Goal: Navigation & Orientation: Go to known website

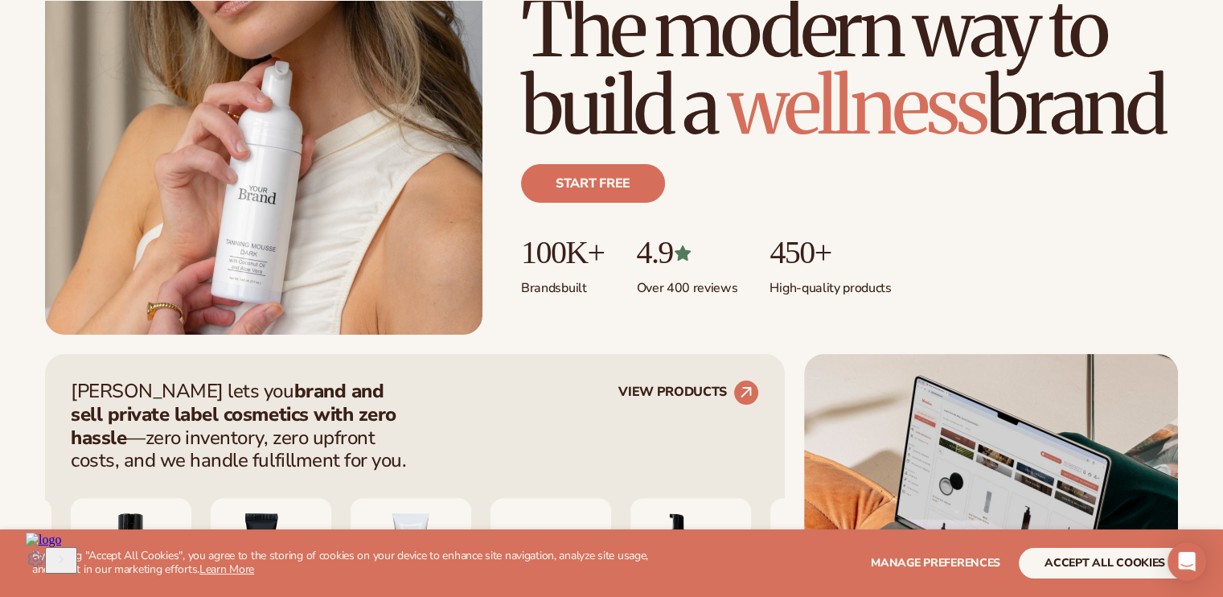
scroll to position [322, 0]
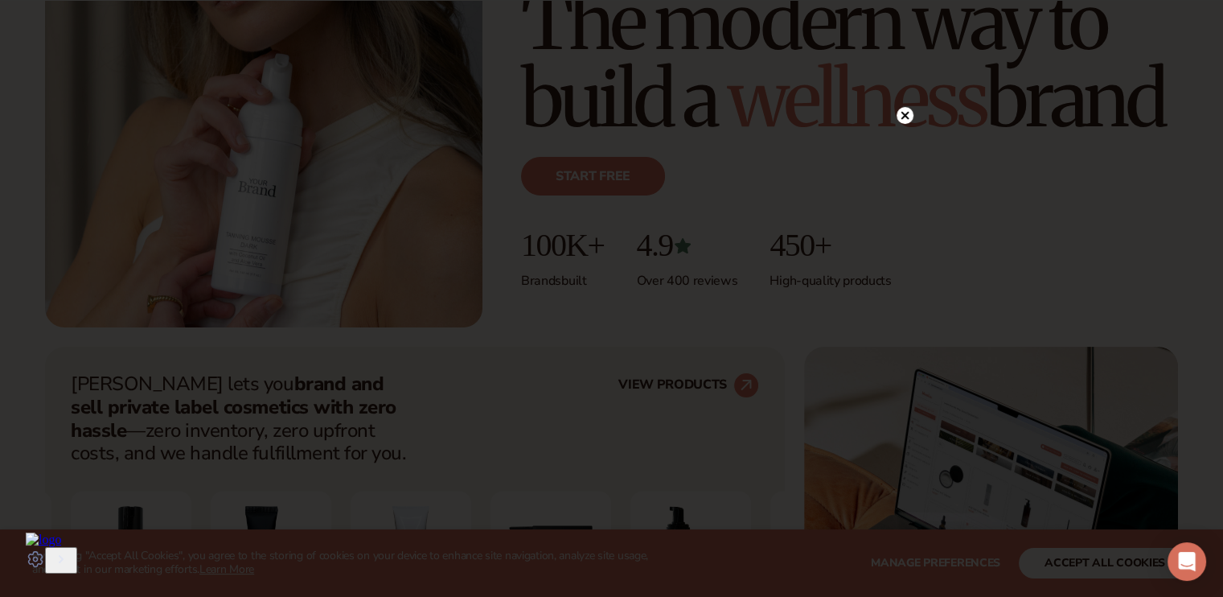
click at [904, 80] on div at bounding box center [611, 298] width 1223 height 597
click at [896, 118] on circle at bounding box center [904, 115] width 17 height 17
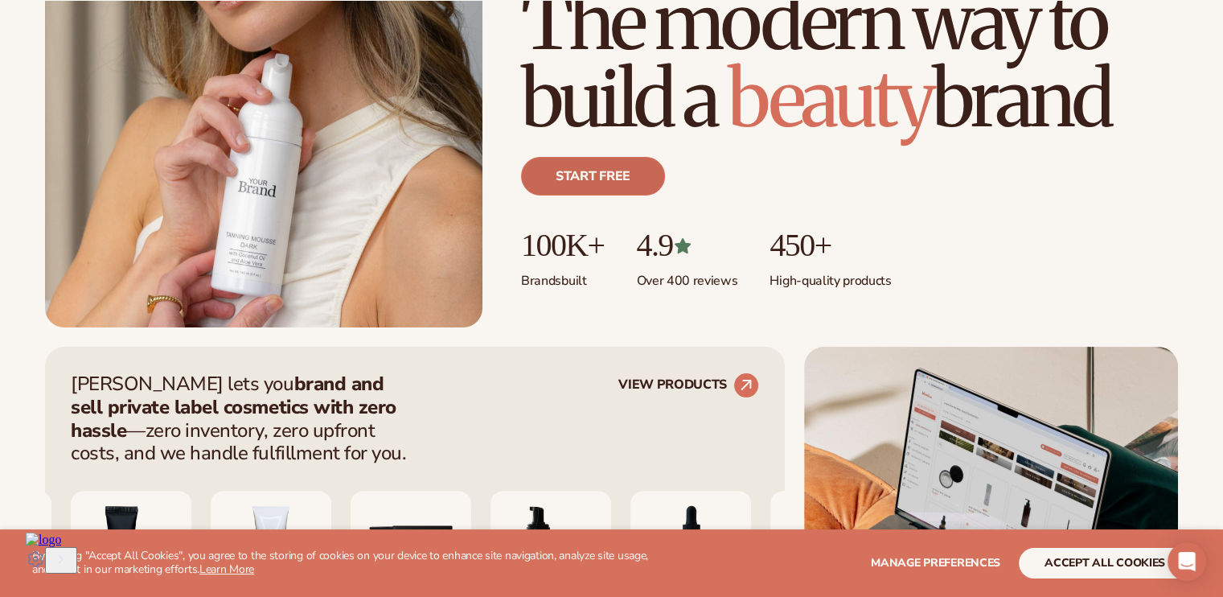
click at [597, 183] on link "Start free" at bounding box center [593, 176] width 144 height 39
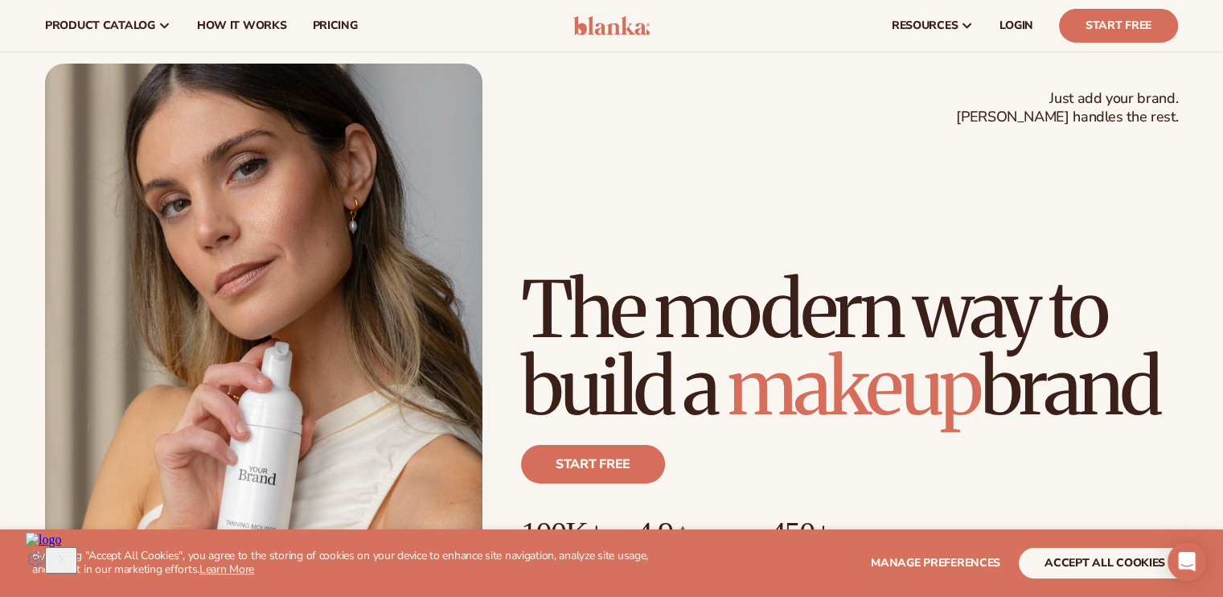
scroll to position [0, 0]
